Goal: Transaction & Acquisition: Purchase product/service

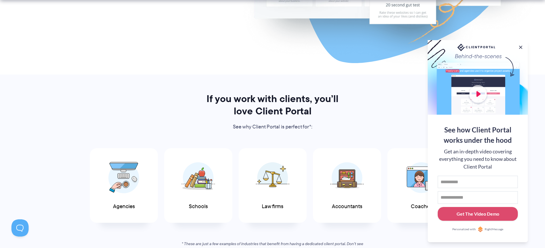
scroll to position [239, 0]
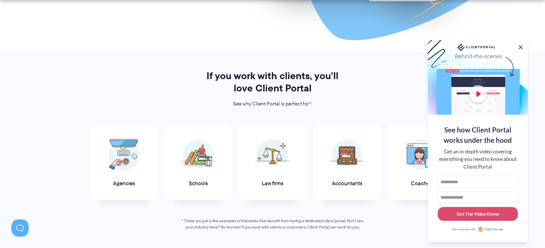
click at [520, 45] on button at bounding box center [521, 47] width 7 height 7
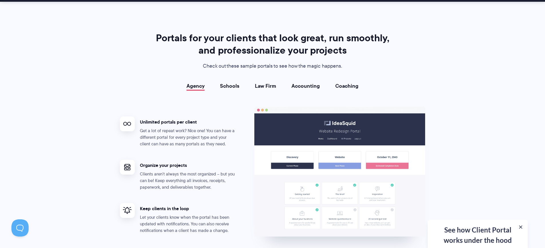
scroll to position [1016, 0]
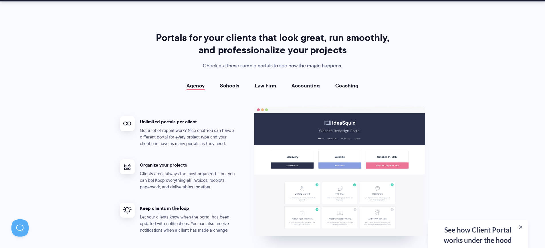
click at [342, 83] on link "Coaching" at bounding box center [346, 86] width 23 height 6
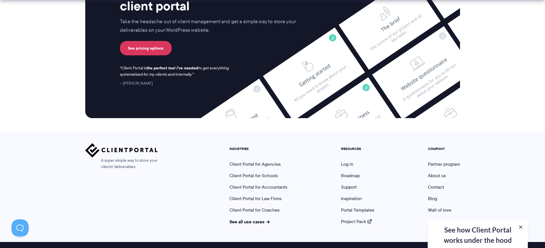
scroll to position [2345, 0]
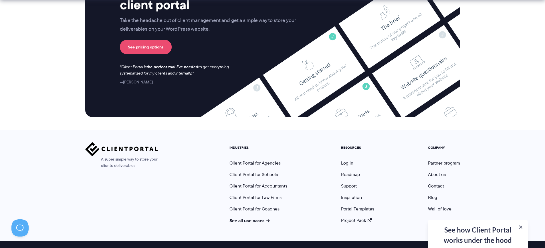
click at [151, 40] on link "See pricing options" at bounding box center [146, 47] width 52 height 14
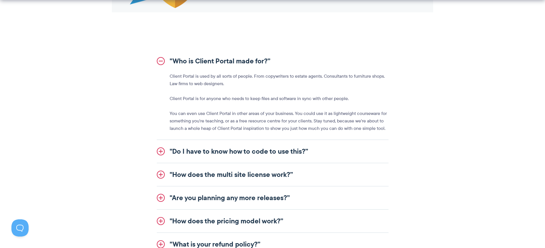
scroll to position [663, 0]
